Goal: Task Accomplishment & Management: Use online tool/utility

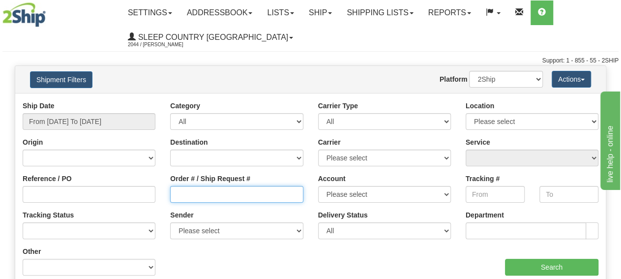
click at [199, 192] on input "Order # / Ship Request #" at bounding box center [236, 194] width 133 height 17
paste input "9002H981803"
type input "9002H981803"
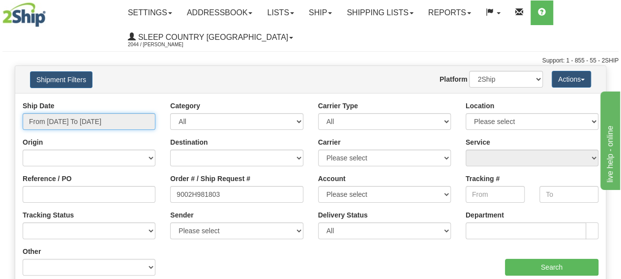
click at [44, 116] on input "From 08/19/2025 To 08/20/2025" at bounding box center [89, 121] width 133 height 17
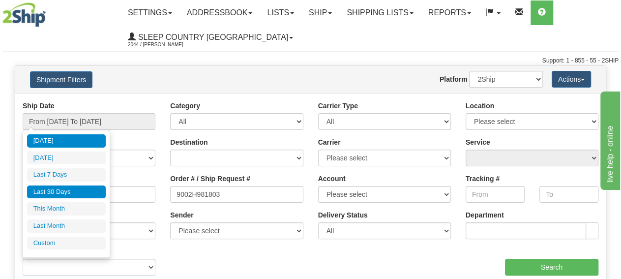
click at [65, 192] on li "Last 30 Days" at bounding box center [66, 191] width 79 height 13
type input "From 07/22/2025 To 08/20/2025"
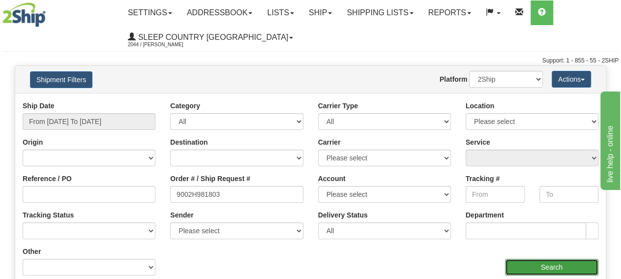
click at [526, 263] on input "Search" at bounding box center [551, 267] width 93 height 17
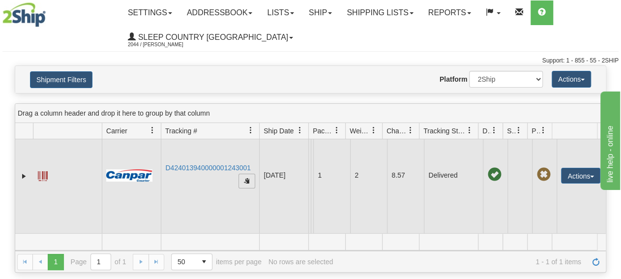
scroll to position [30, 0]
click at [581, 168] on button "Actions" at bounding box center [580, 176] width 39 height 16
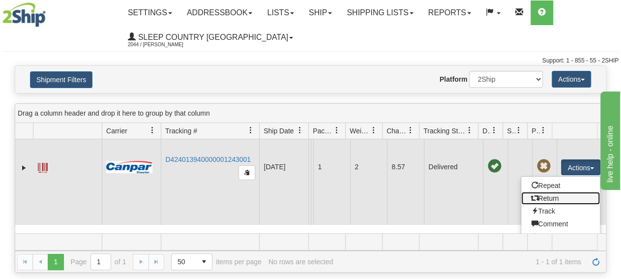
click at [550, 197] on link "Return" at bounding box center [560, 198] width 79 height 13
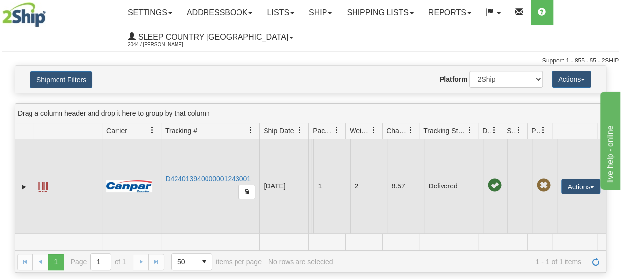
scroll to position [0, 0]
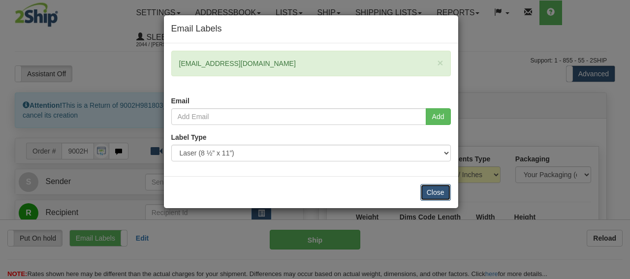
click at [441, 189] on button "Close" at bounding box center [435, 192] width 30 height 17
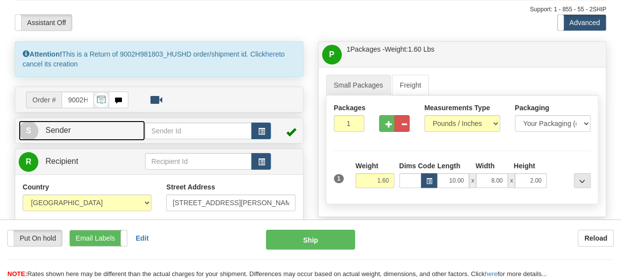
click at [58, 131] on span "Sender" at bounding box center [58, 130] width 26 height 8
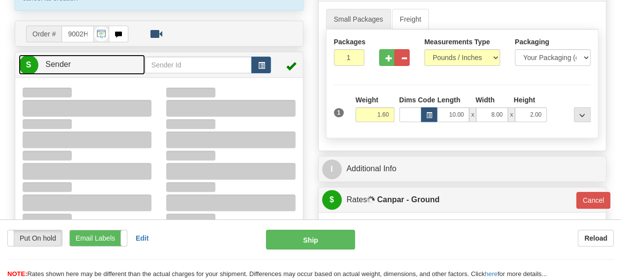
type input "16:21"
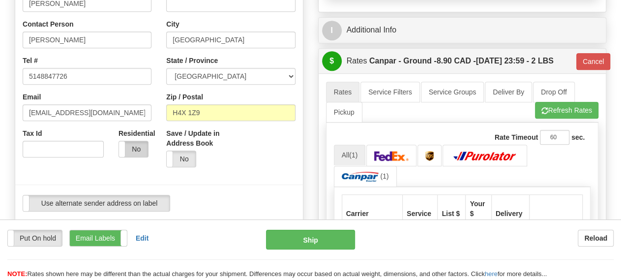
click at [141, 156] on label "No" at bounding box center [133, 149] width 29 height 16
type input "1"
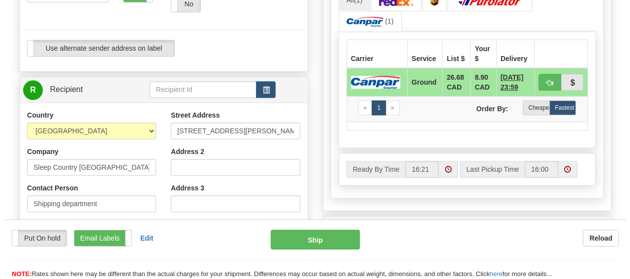
scroll to position [409, 0]
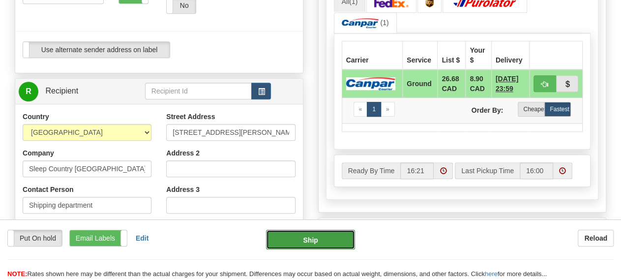
click at [310, 241] on button "Ship" at bounding box center [310, 240] width 89 height 20
